Goal: Complete application form: Complete application form

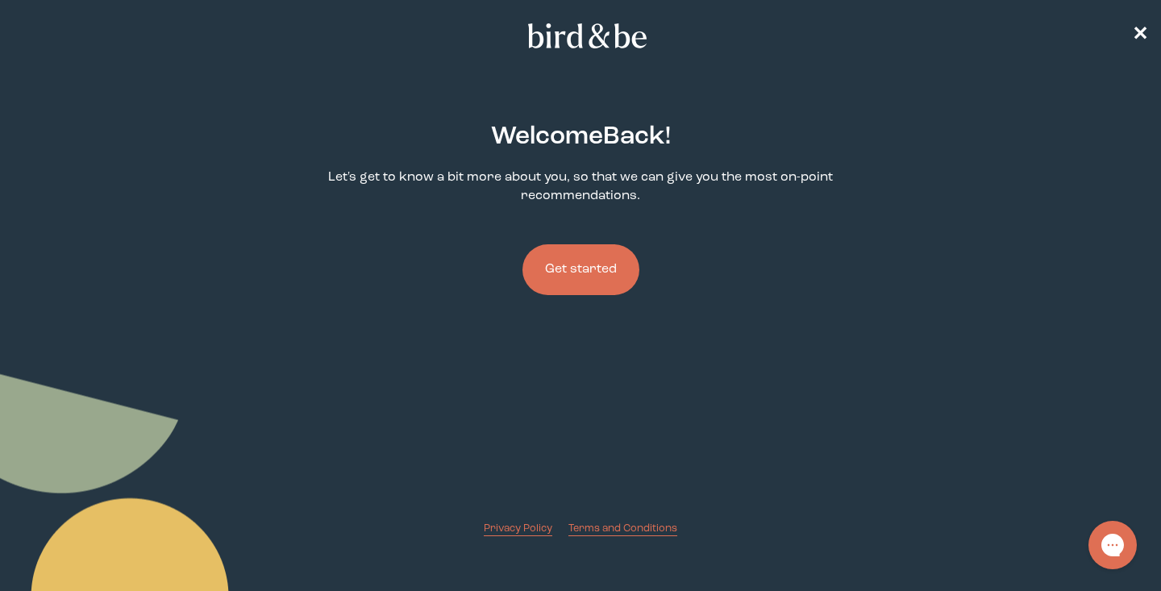
click at [583, 262] on button "Get started" at bounding box center [580, 269] width 117 height 51
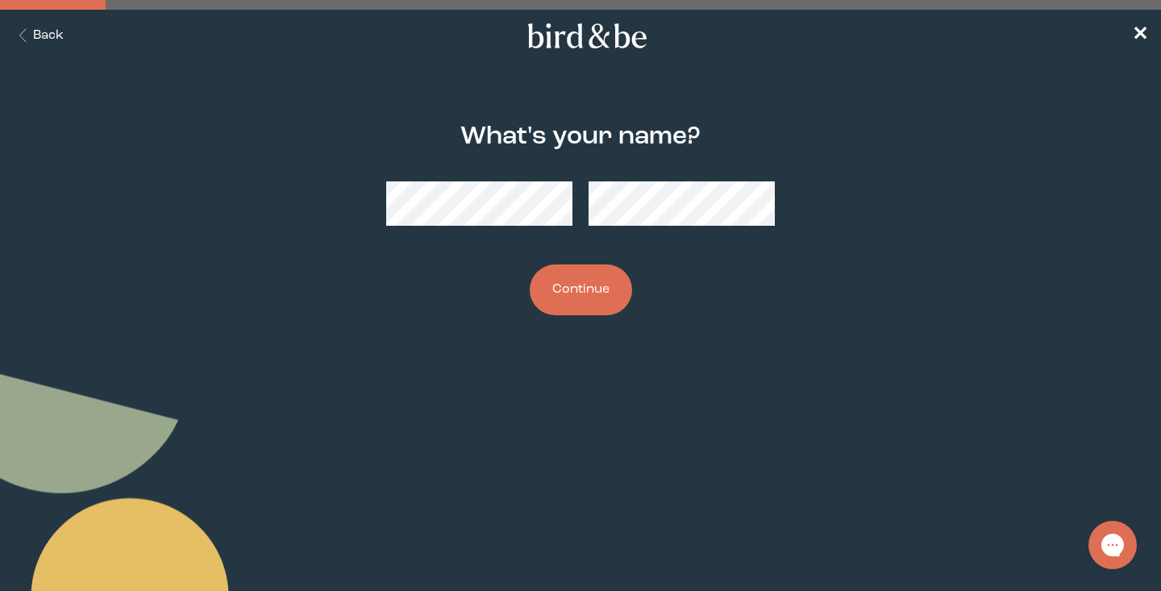
click at [603, 303] on button "Continue" at bounding box center [581, 289] width 102 height 51
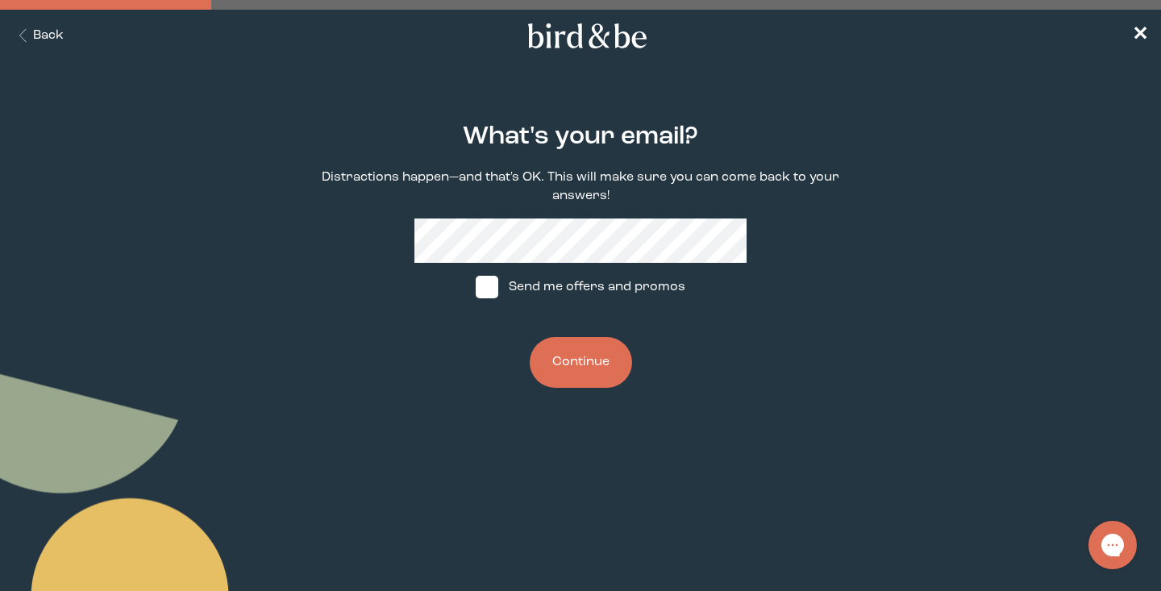
click at [583, 359] on button "Continue" at bounding box center [581, 362] width 102 height 51
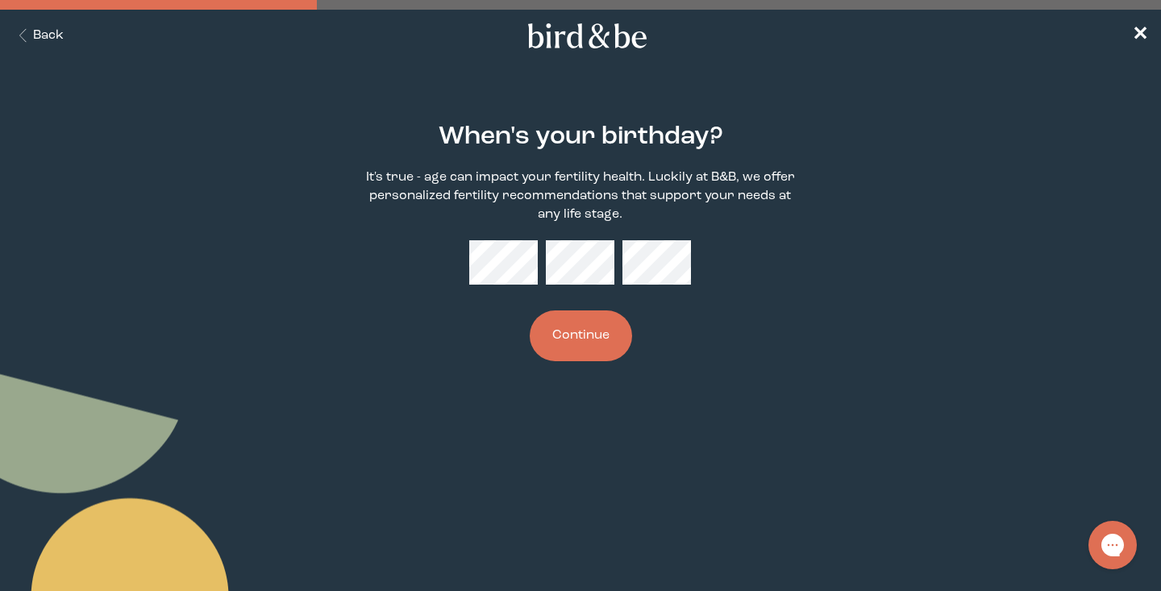
click at [603, 338] on button "Continue" at bounding box center [581, 335] width 102 height 51
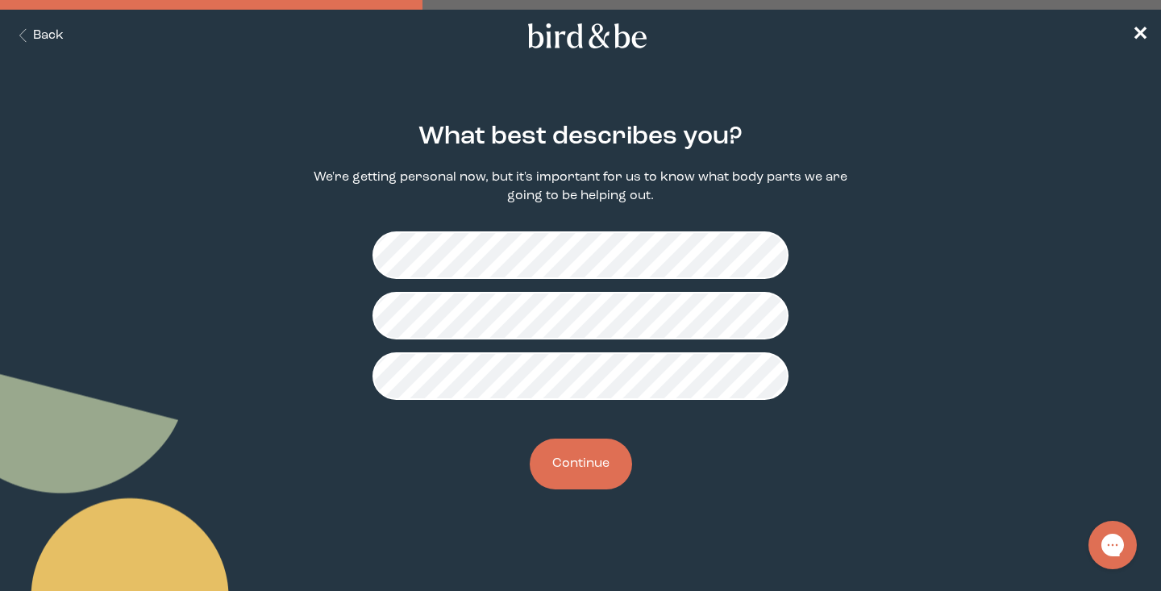
click at [596, 459] on button "Continue" at bounding box center [581, 463] width 102 height 51
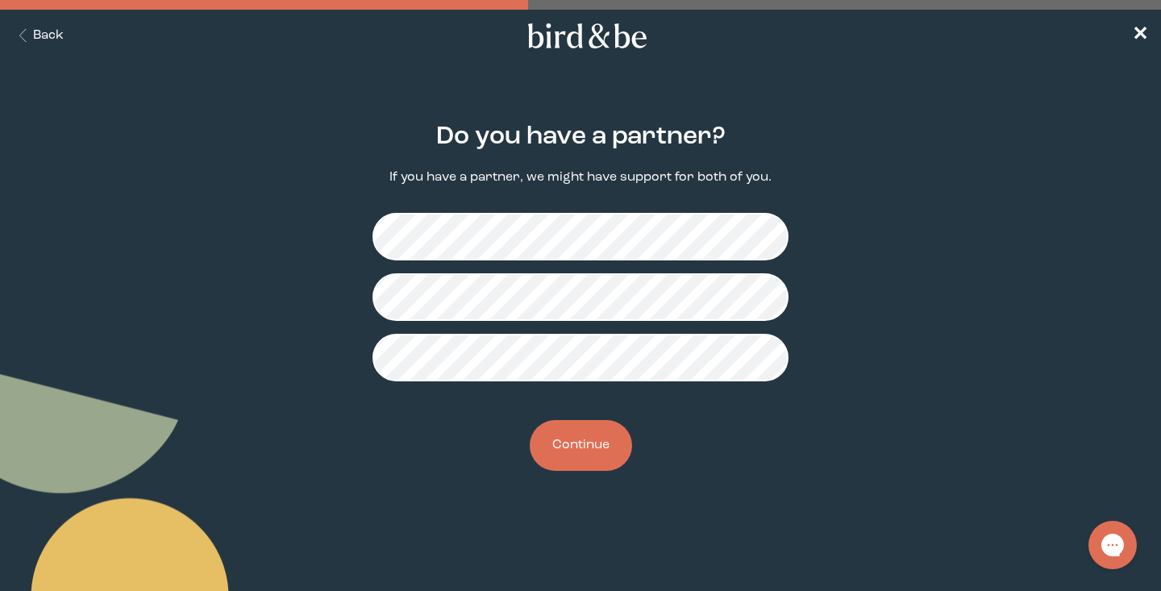
click at [582, 453] on button "Continue" at bounding box center [581, 445] width 102 height 51
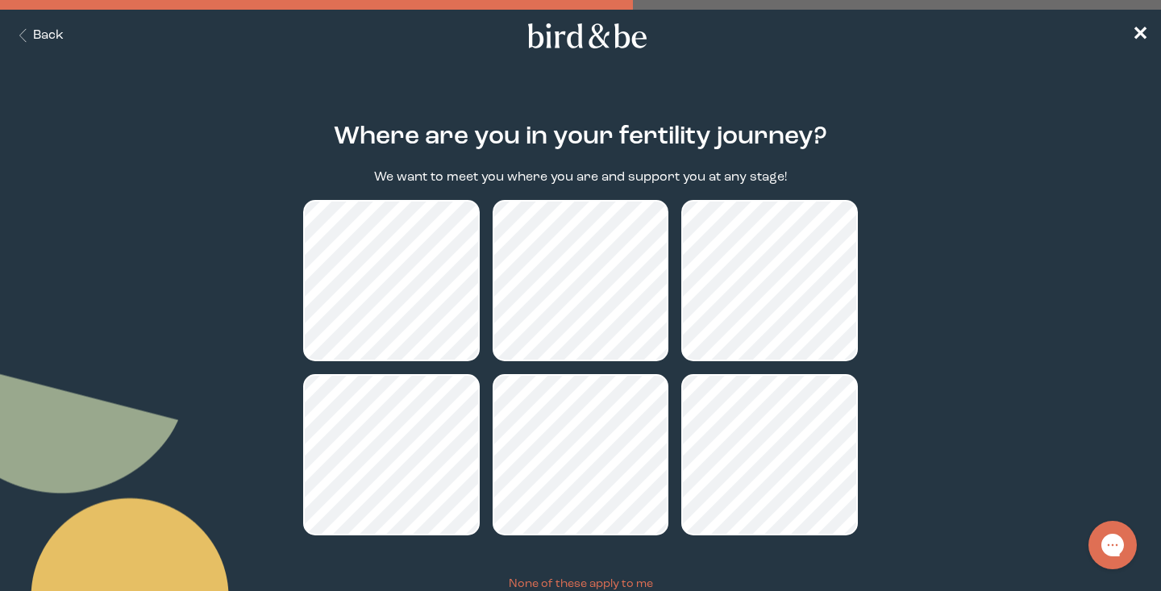
scroll to position [123, 0]
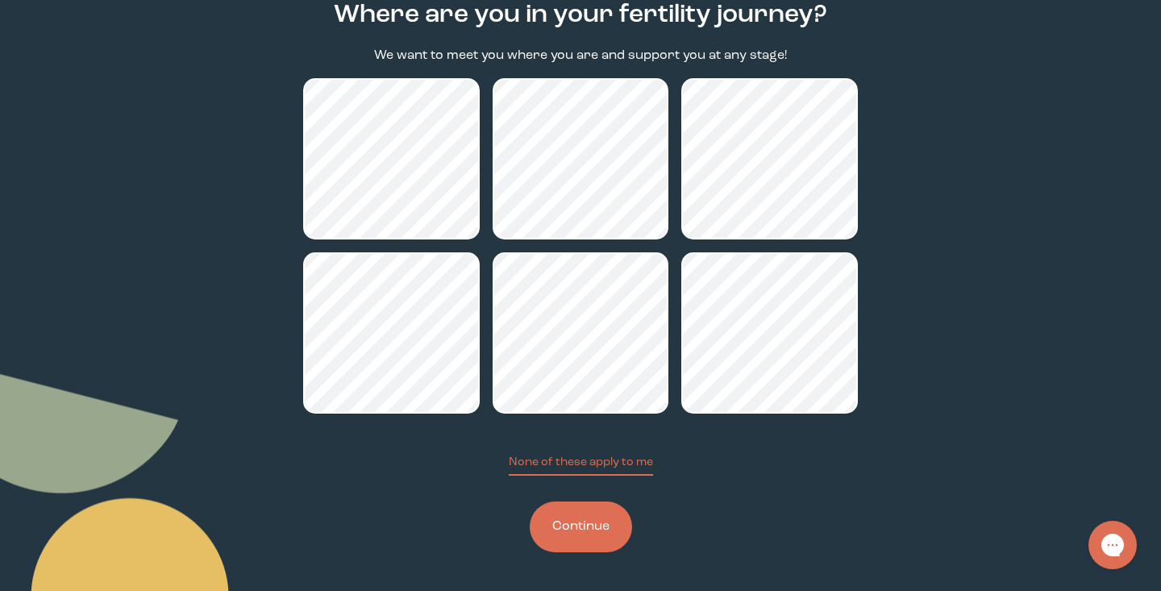
click at [580, 539] on button "Continue" at bounding box center [581, 526] width 102 height 51
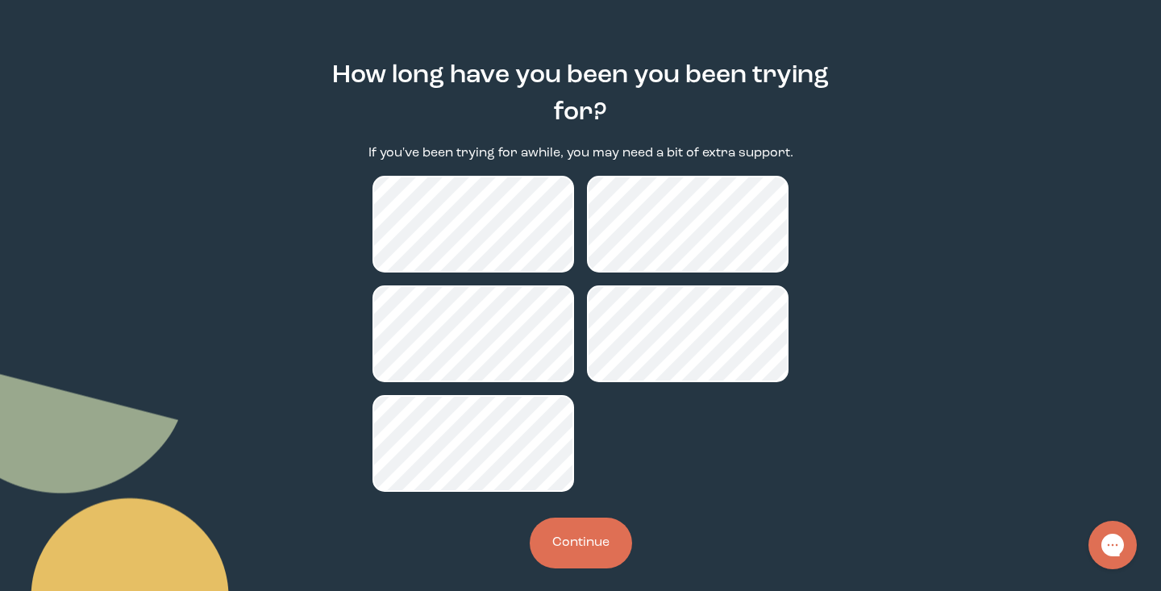
scroll to position [54, 0]
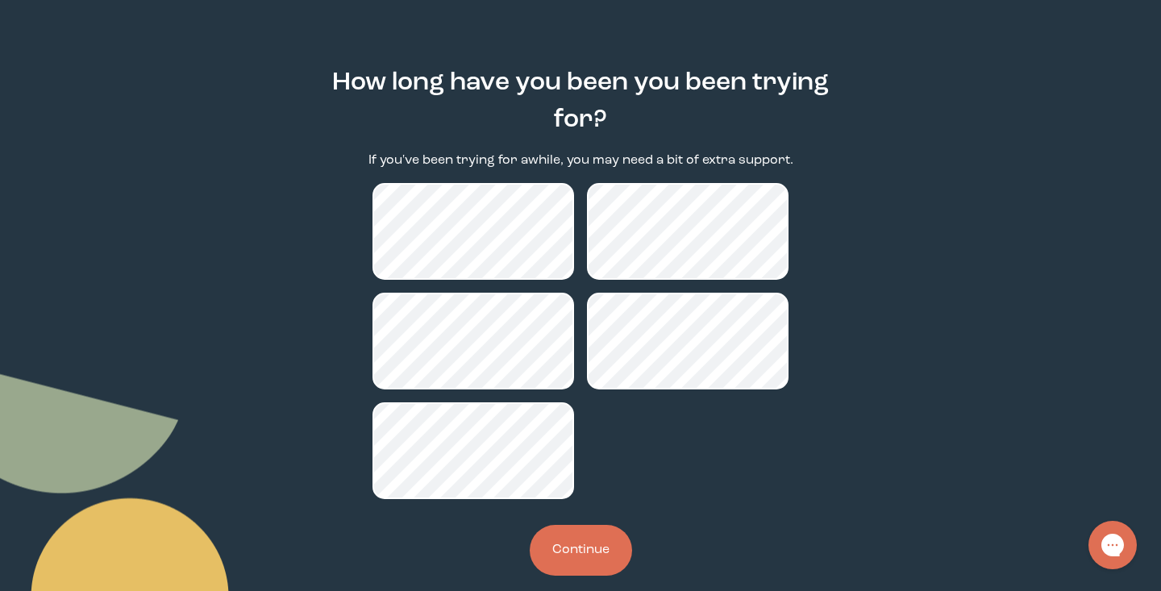
click at [585, 542] on button "Continue" at bounding box center [581, 550] width 102 height 51
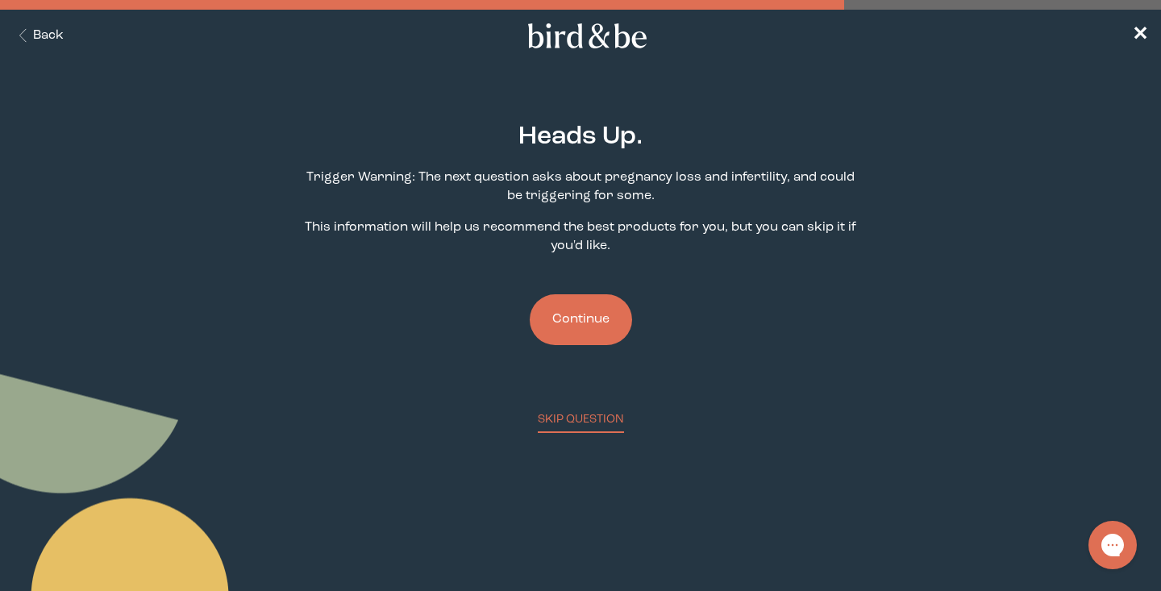
click at [576, 331] on button "Continue" at bounding box center [581, 319] width 102 height 51
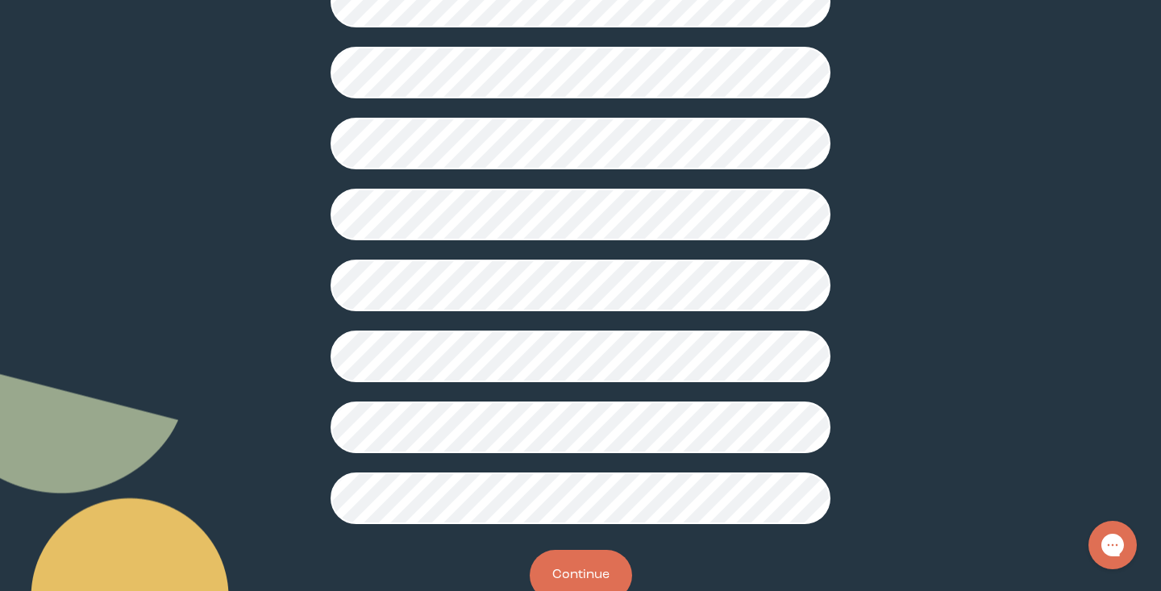
scroll to position [388, 0]
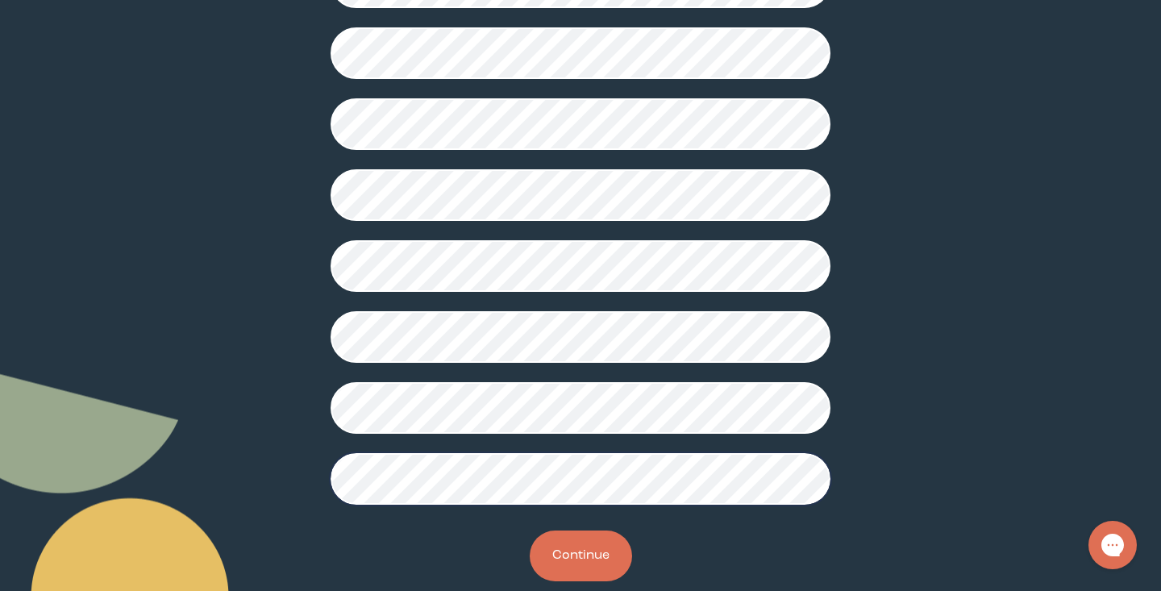
click at [580, 535] on button "Continue" at bounding box center [581, 555] width 102 height 51
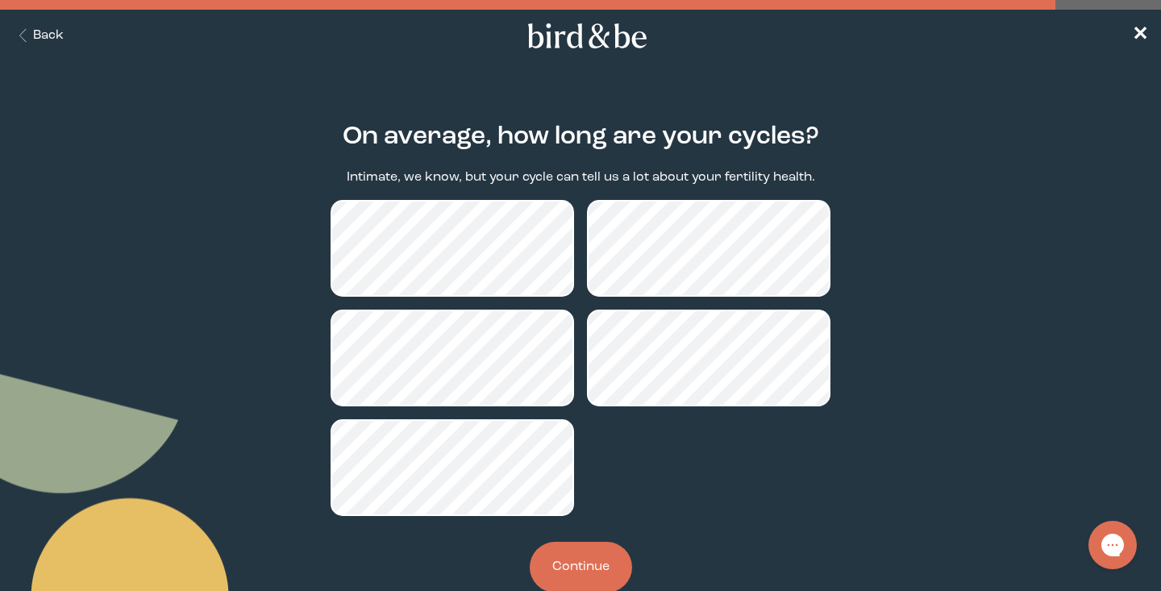
click at [587, 559] on button "Continue" at bounding box center [581, 567] width 102 height 51
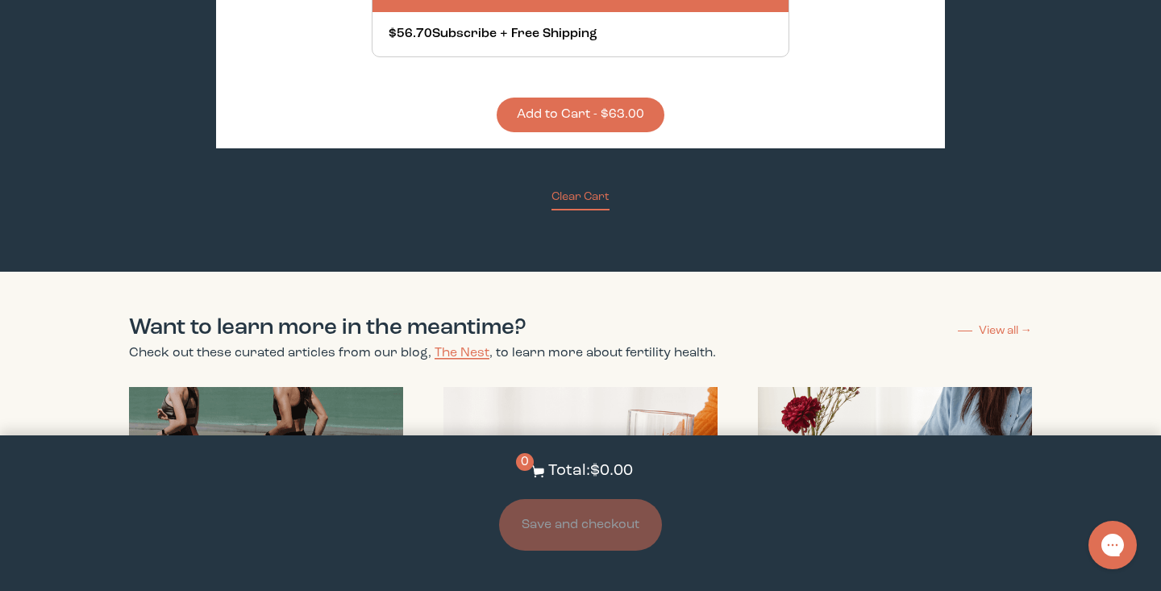
scroll to position [4706, 0]
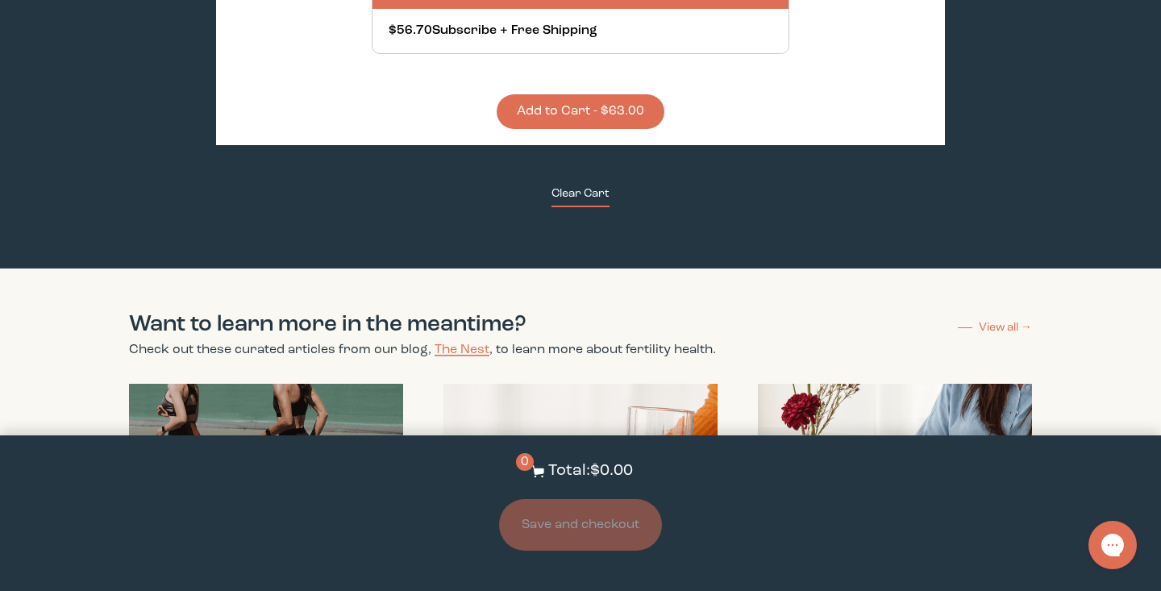
click at [585, 185] on button "Clear Cart" at bounding box center [580, 196] width 58 height 22
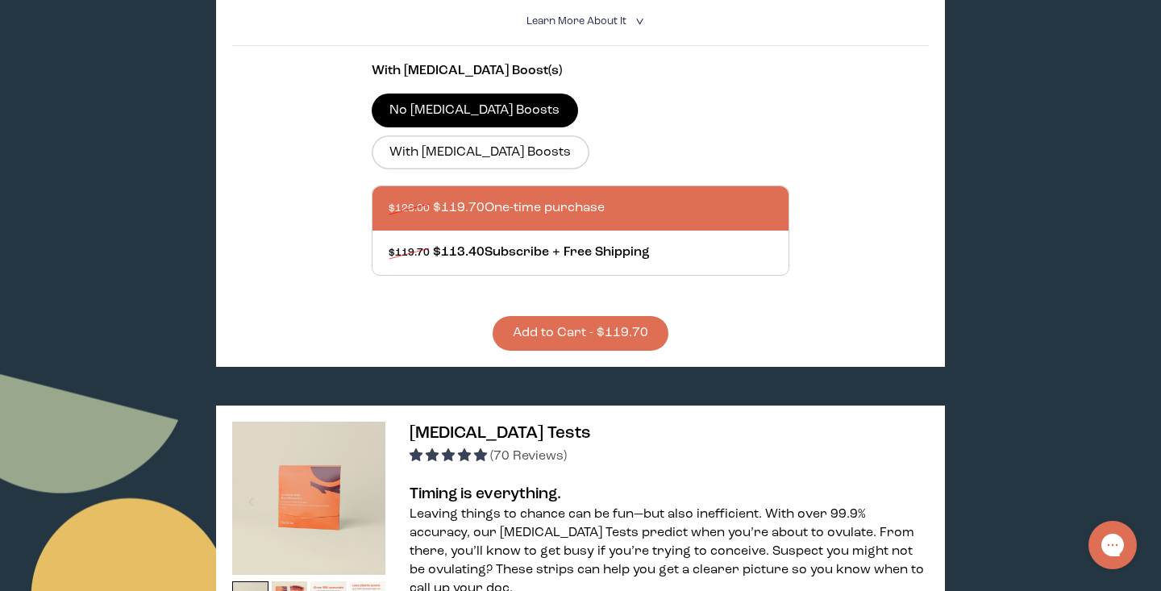
scroll to position [0, 0]
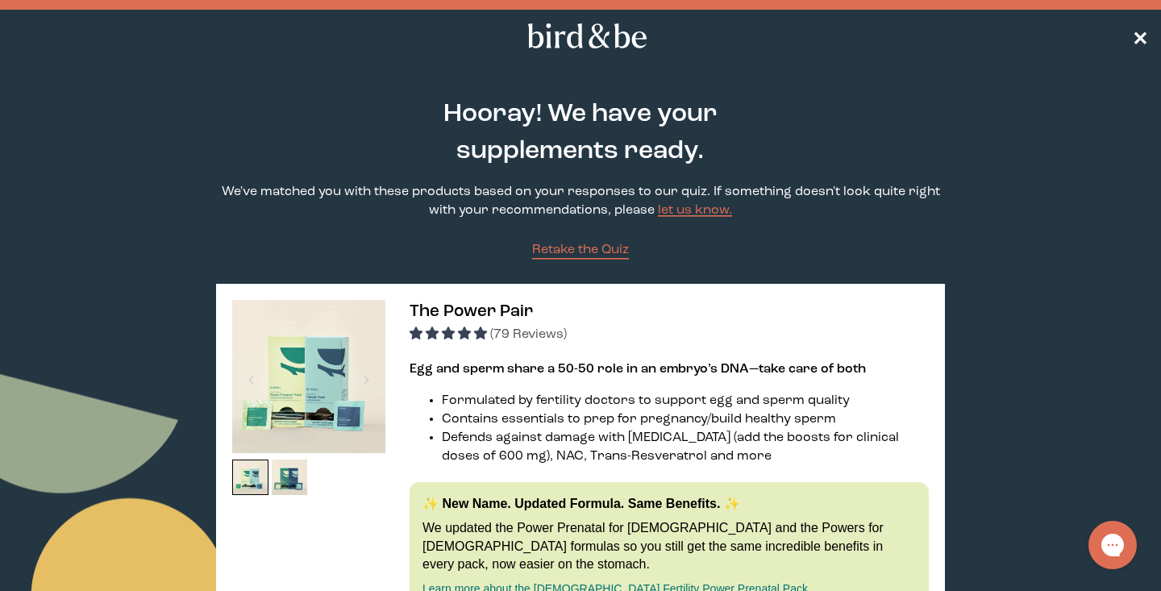
click at [1135, 31] on span "✕" at bounding box center [1140, 36] width 16 height 19
